Goal: Task Accomplishment & Management: Manage account settings

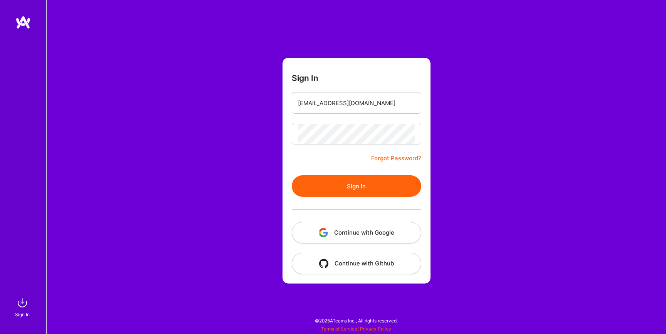
click at [342, 186] on button "Sign In" at bounding box center [356, 186] width 129 height 22
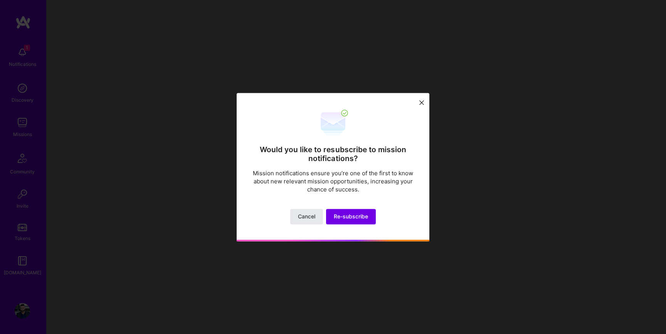
click at [306, 215] on span "Cancel" at bounding box center [306, 217] width 17 height 8
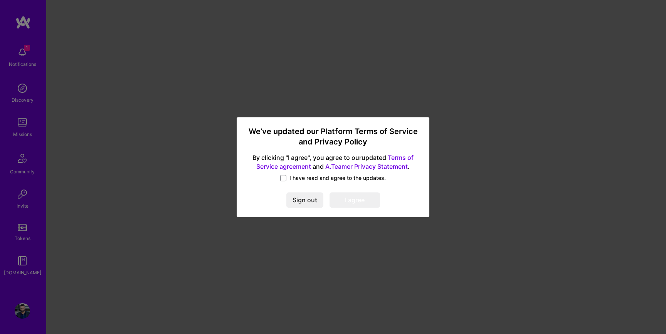
click at [317, 180] on span "I have read and agree to the updates." at bounding box center [337, 178] width 96 height 8
click at [0, 0] on input "I have read and agree to the updates." at bounding box center [0, 0] width 0 height 0
click at [353, 202] on button "I agree" at bounding box center [354, 200] width 50 height 15
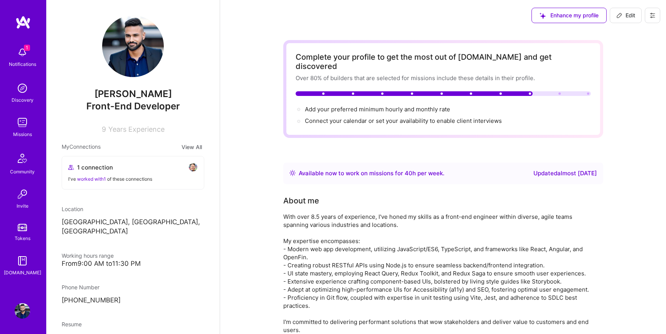
click at [640, 22] on button "Edit" at bounding box center [626, 15] width 32 height 15
select select "CA"
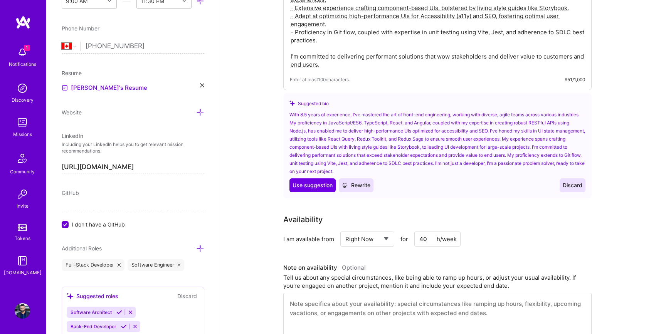
scroll to position [265, 0]
click at [570, 181] on span "Discard" at bounding box center [573, 185] width 20 height 8
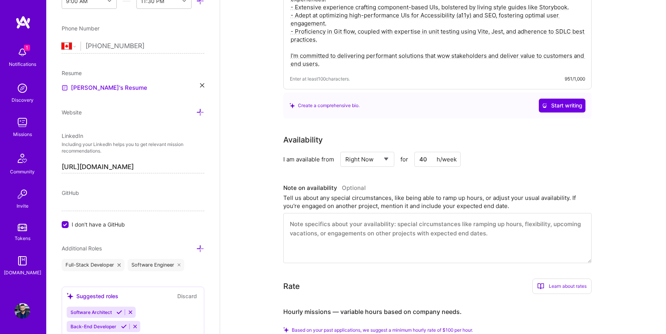
click at [362, 151] on select "Select... Right Now Future Date Not Available" at bounding box center [367, 160] width 44 height 20
select select "Not Available"
click at [345, 150] on select "Select... Right Now Future Date Not Available" at bounding box center [367, 160] width 44 height 20
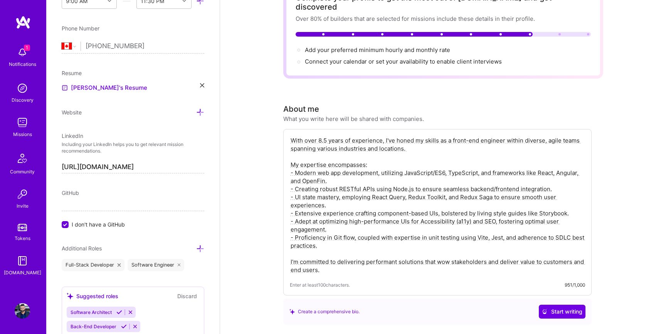
scroll to position [0, 0]
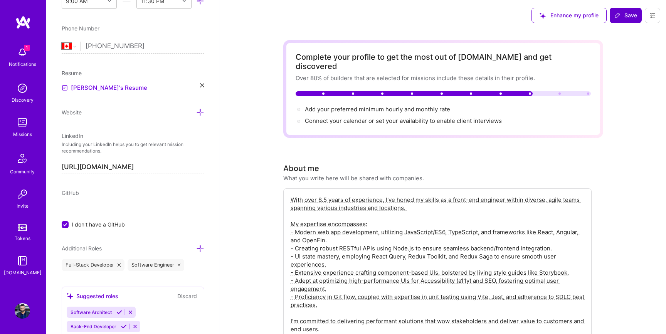
click at [618, 20] on button "Save" at bounding box center [626, 15] width 32 height 15
select select "1 Month"
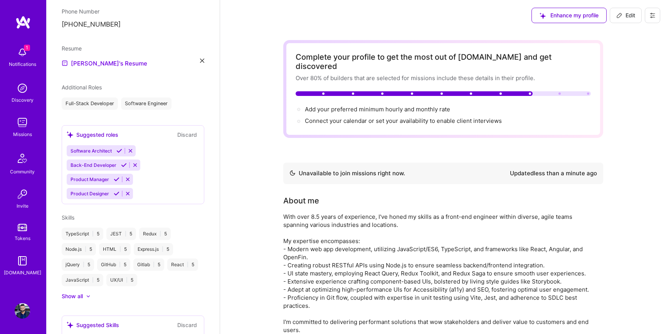
scroll to position [258, 0]
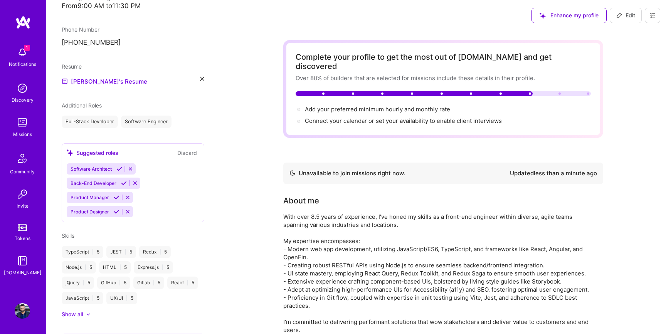
click at [20, 50] on img at bounding box center [22, 52] width 15 height 15
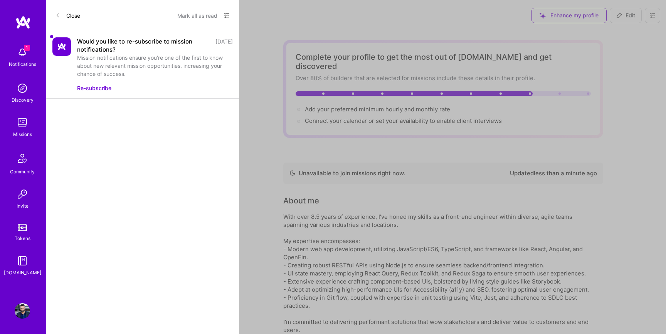
click at [203, 20] on button "Mark all as read" at bounding box center [197, 15] width 40 height 12
